Goal: Task Accomplishment & Management: Manage account settings

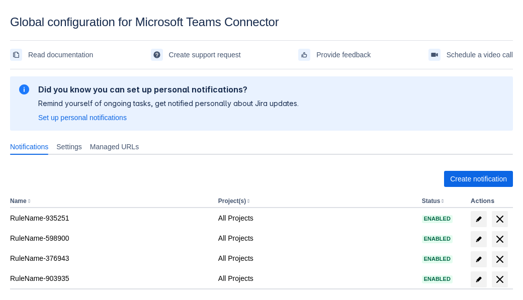
click at [479, 179] on span "Create notification" at bounding box center [478, 179] width 57 height 16
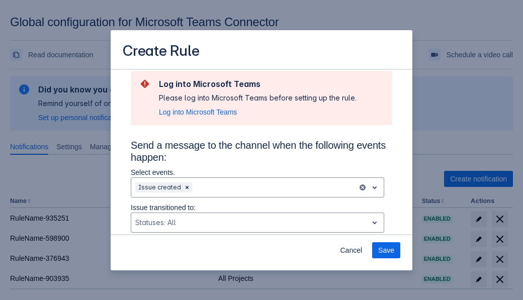
type input "RuleName-661153New Rule (5)"
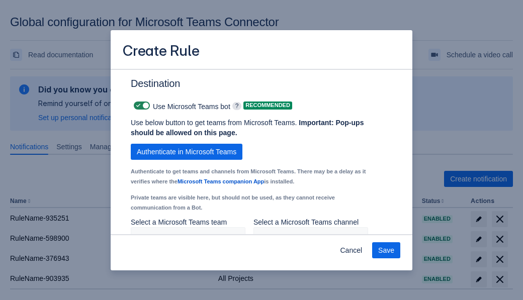
click at [187, 152] on span "Authenticate in Microsoft Teams" at bounding box center [187, 152] width 100 height 16
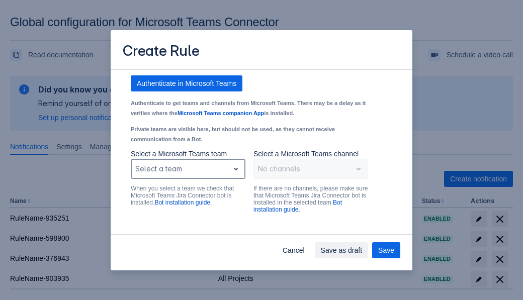
click at [188, 175] on div "Scrollable content" at bounding box center [180, 169] width 90 height 12
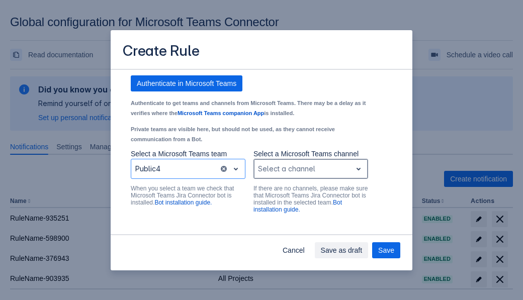
click at [310, 175] on div "Scrollable content" at bounding box center [303, 169] width 90 height 12
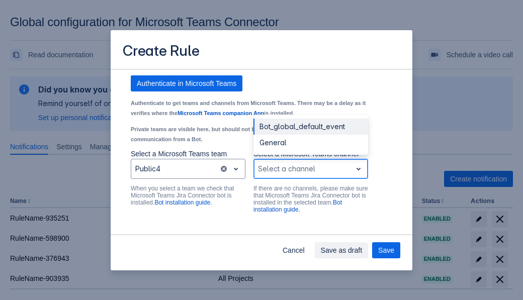
click at [310, 135] on div "Bot_global_default_event" at bounding box center [311, 127] width 115 height 16
click at [363, 251] on span "Save as draft" at bounding box center [342, 251] width 42 height 16
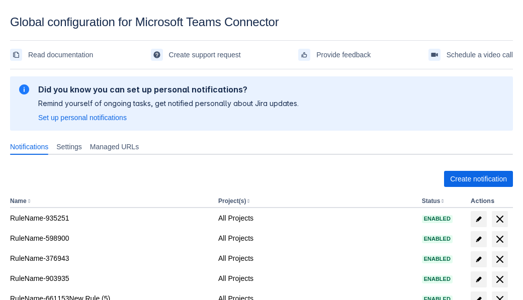
click at [500, 294] on span "delete" at bounding box center [500, 300] width 12 height 12
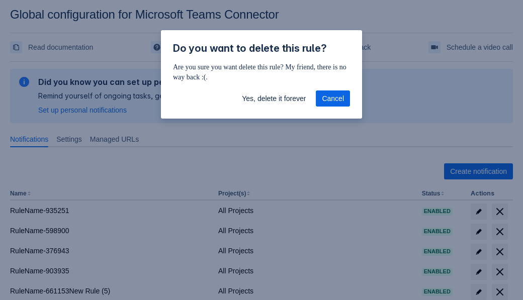
click at [274, 99] on span "Yes, delete it forever" at bounding box center [274, 99] width 64 height 16
